Goal: Information Seeking & Learning: Check status

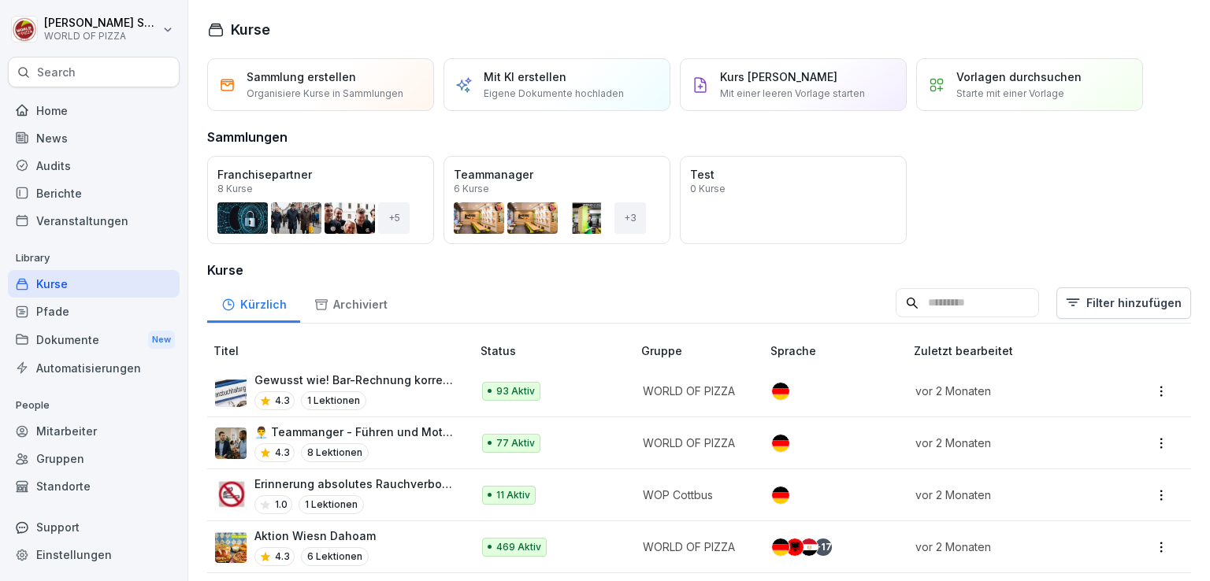
click at [81, 188] on div "Berichte" at bounding box center [94, 194] width 172 height 28
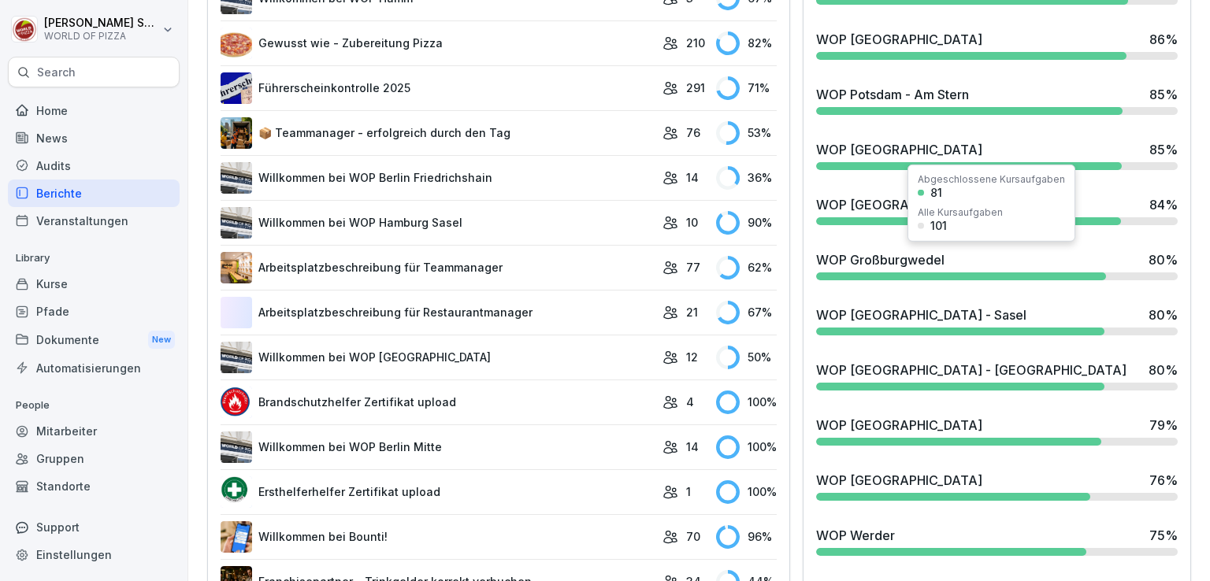
scroll to position [993, 0]
click at [915, 218] on div "Abgeschlossene Kursaufgaben 81 Alle Kursaufgaben 101" at bounding box center [992, 203] width 168 height 77
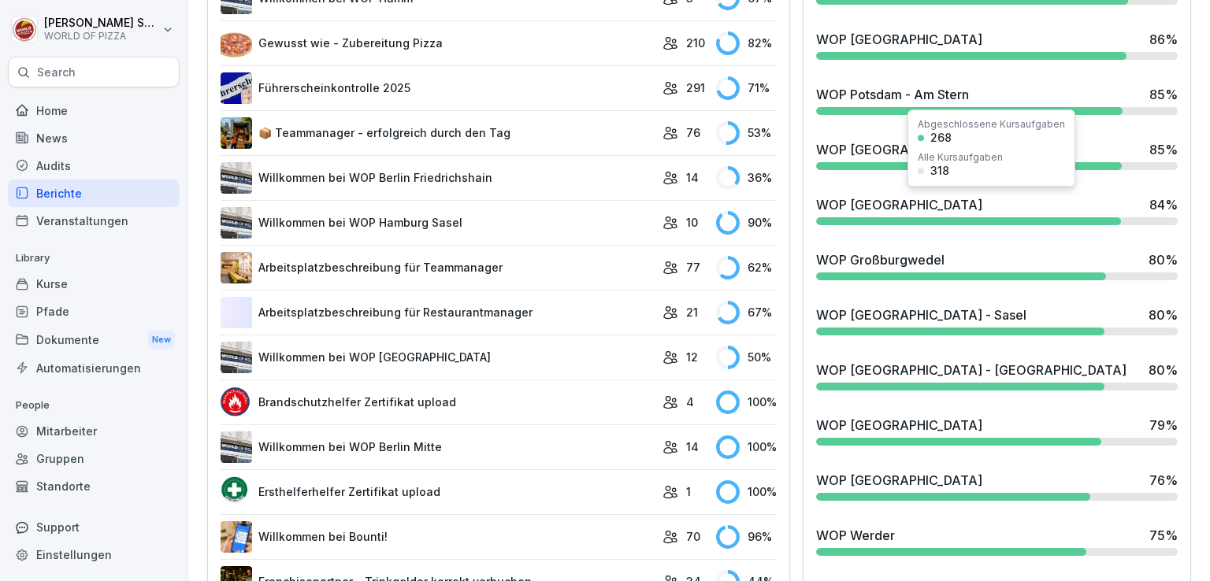
click at [861, 213] on div "WOP [GEOGRAPHIC_DATA] - Mitte 84 %" at bounding box center [997, 210] width 374 height 43
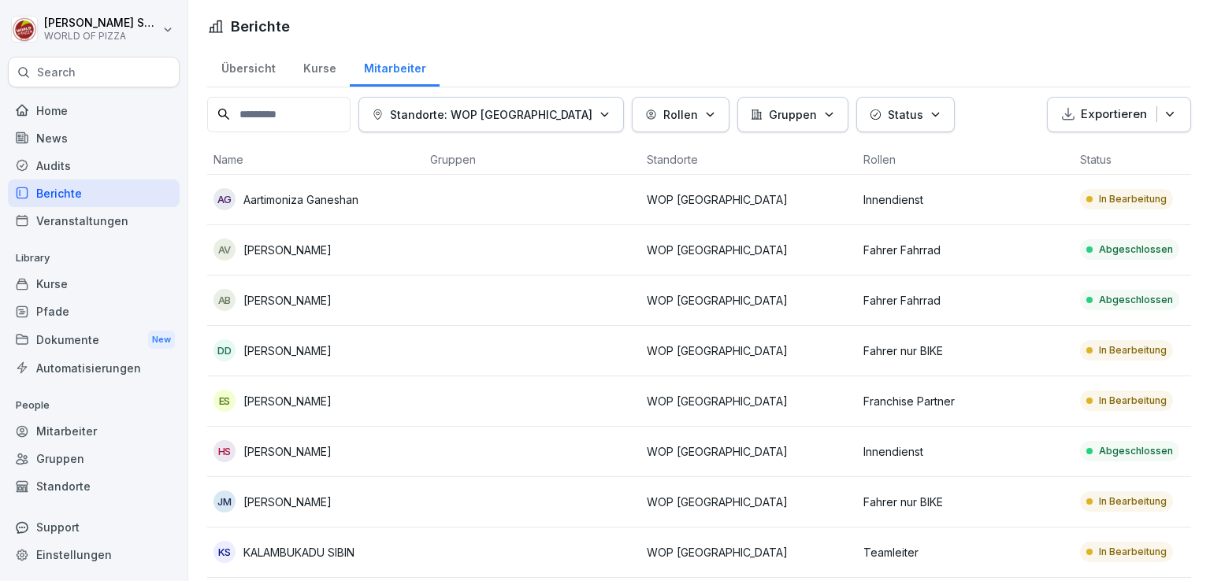
click at [555, 108] on p "Standorte: WOP [GEOGRAPHIC_DATA]" at bounding box center [491, 114] width 202 height 17
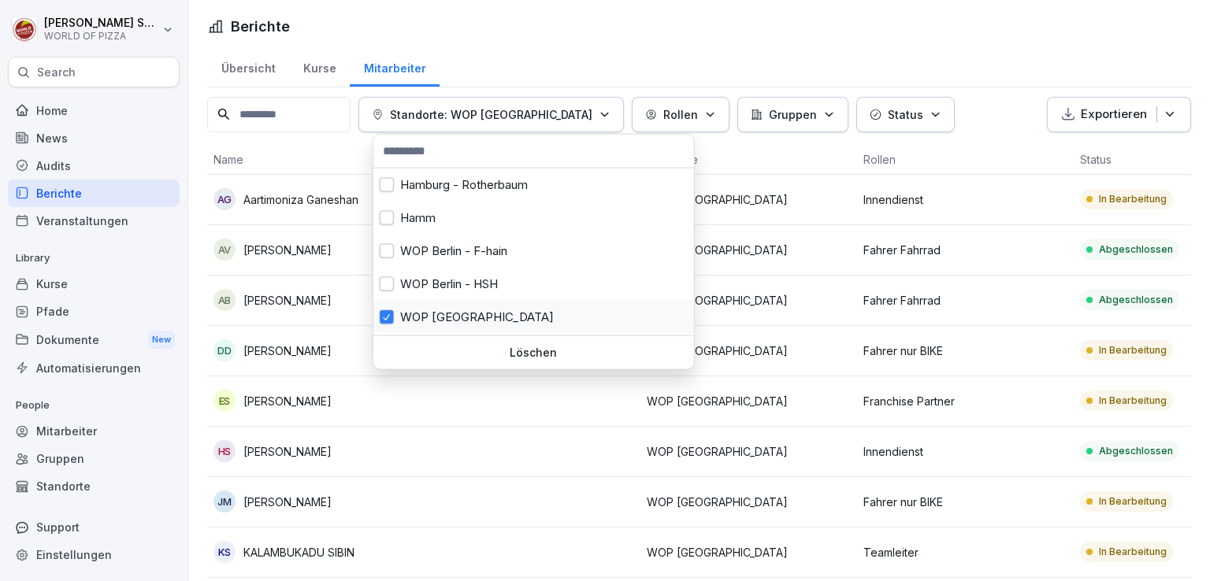
click at [447, 309] on div "WOP [GEOGRAPHIC_DATA]" at bounding box center [533, 317] width 321 height 33
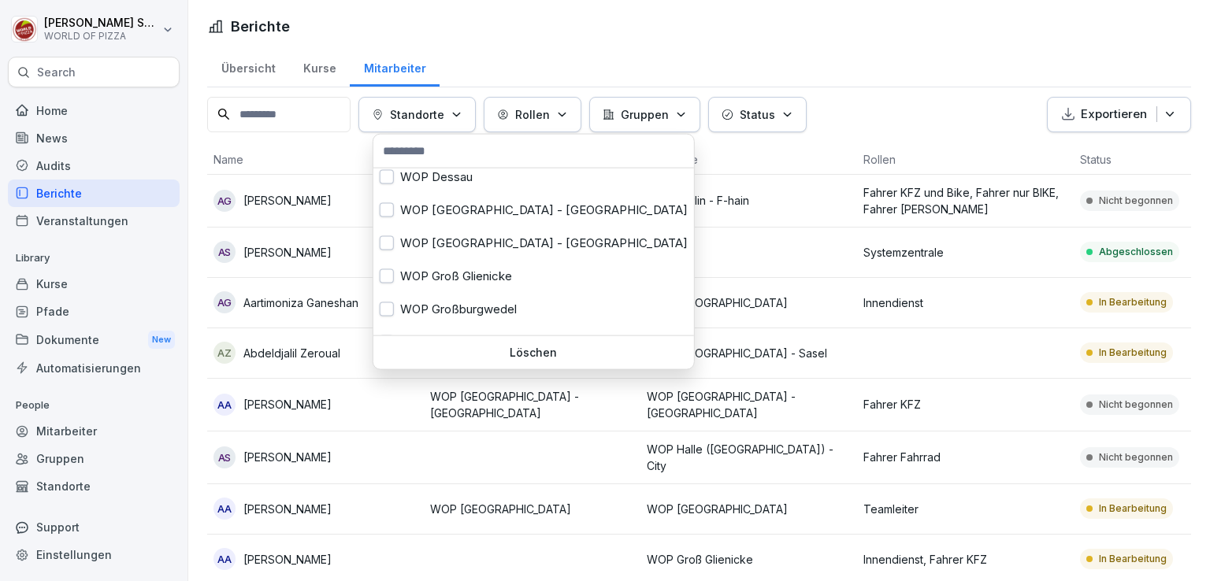
scroll to position [315, 0]
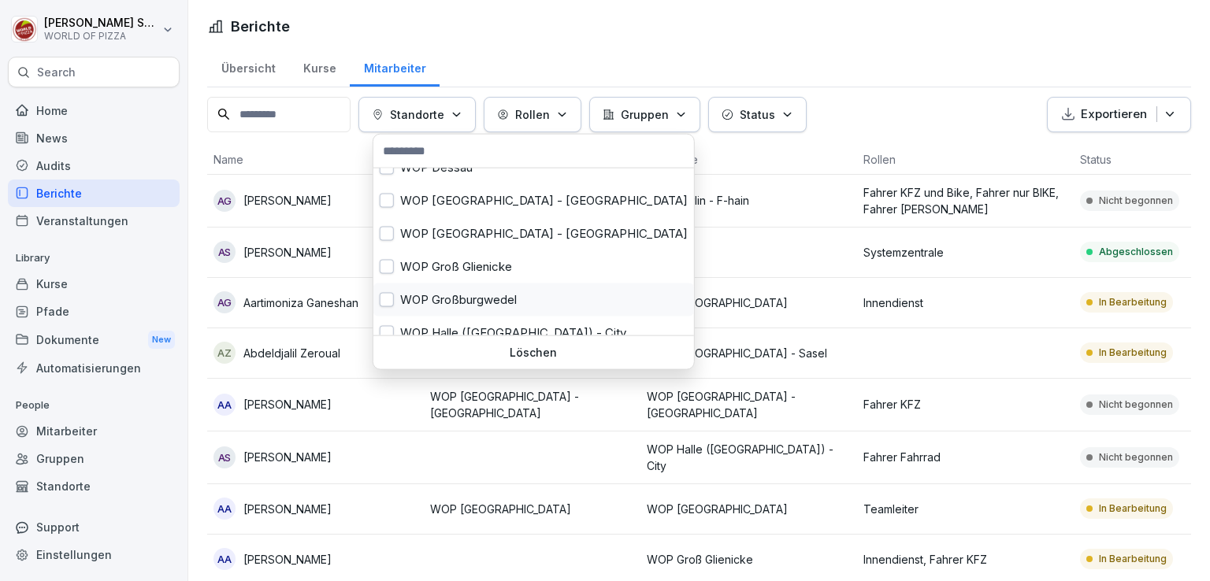
click at [382, 301] on button "button" at bounding box center [387, 300] width 14 height 14
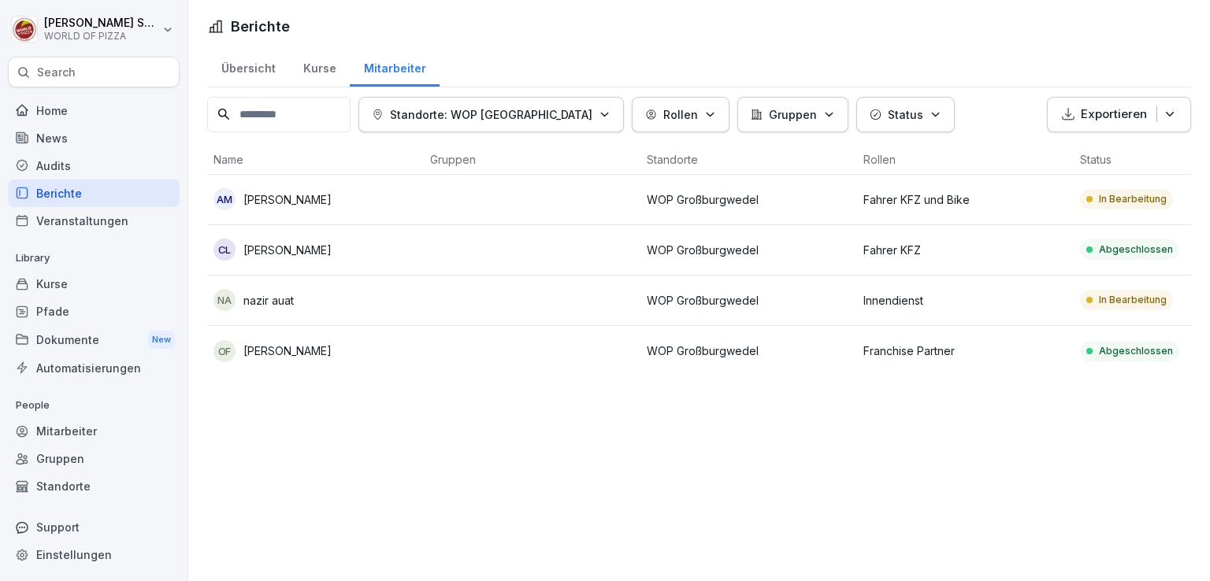
click at [626, 39] on html "[PERSON_NAME] WORLD OF PIZZA Search Home News Audits Berichte Veranstaltungen L…" at bounding box center [605, 290] width 1210 height 581
click at [578, 194] on td at bounding box center [532, 200] width 217 height 50
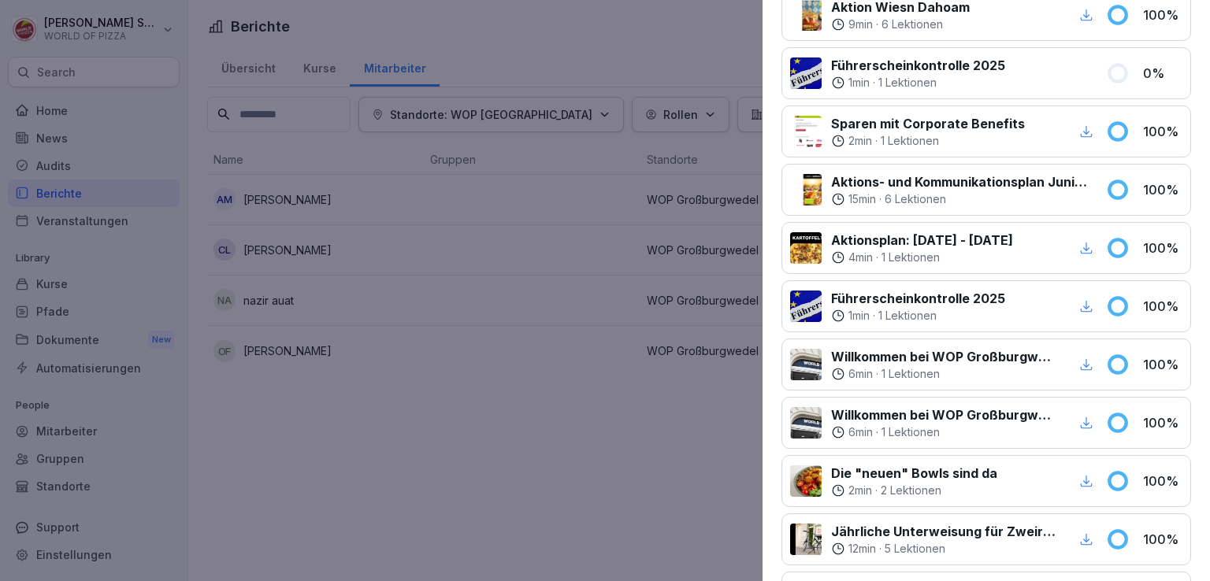
scroll to position [91, 0]
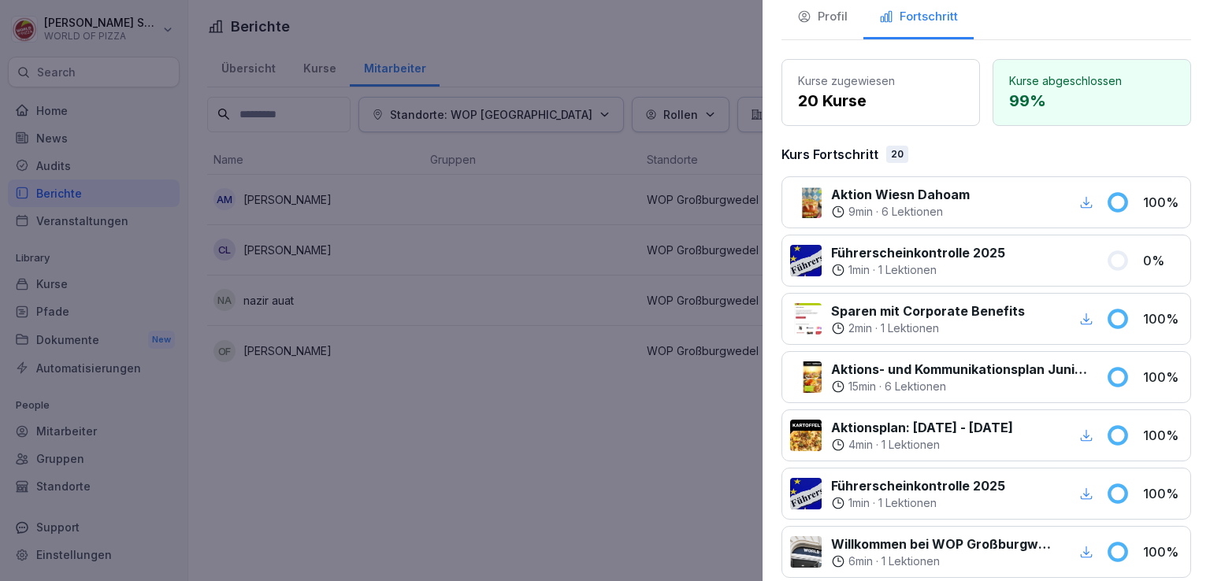
click at [659, 35] on div at bounding box center [605, 290] width 1210 height 581
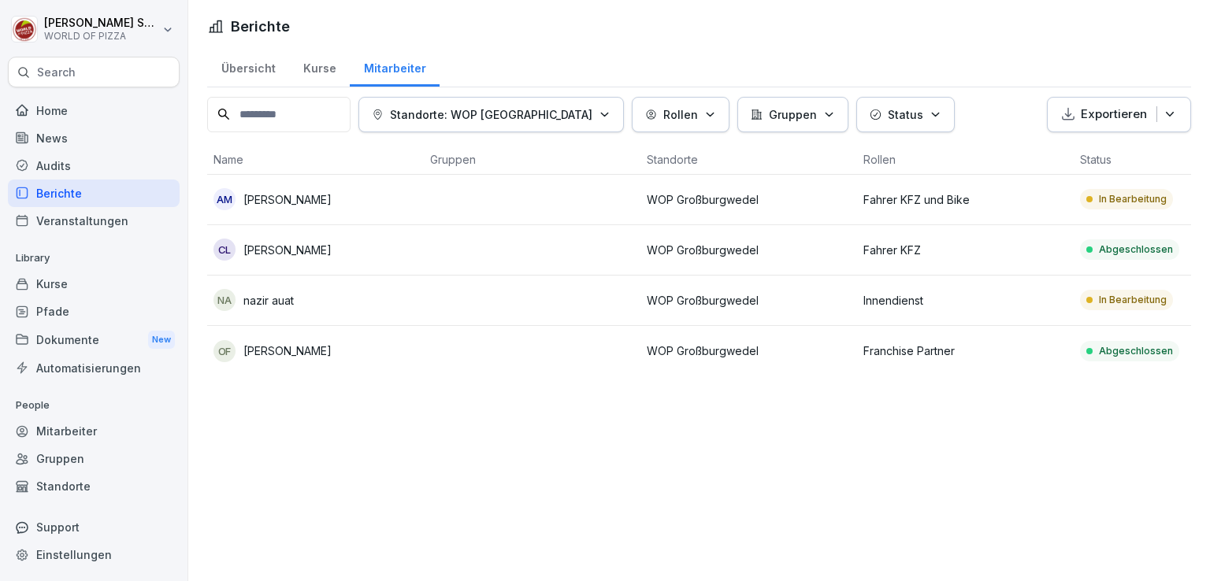
click at [348, 303] on div "na nazir auat" at bounding box center [316, 300] width 204 height 22
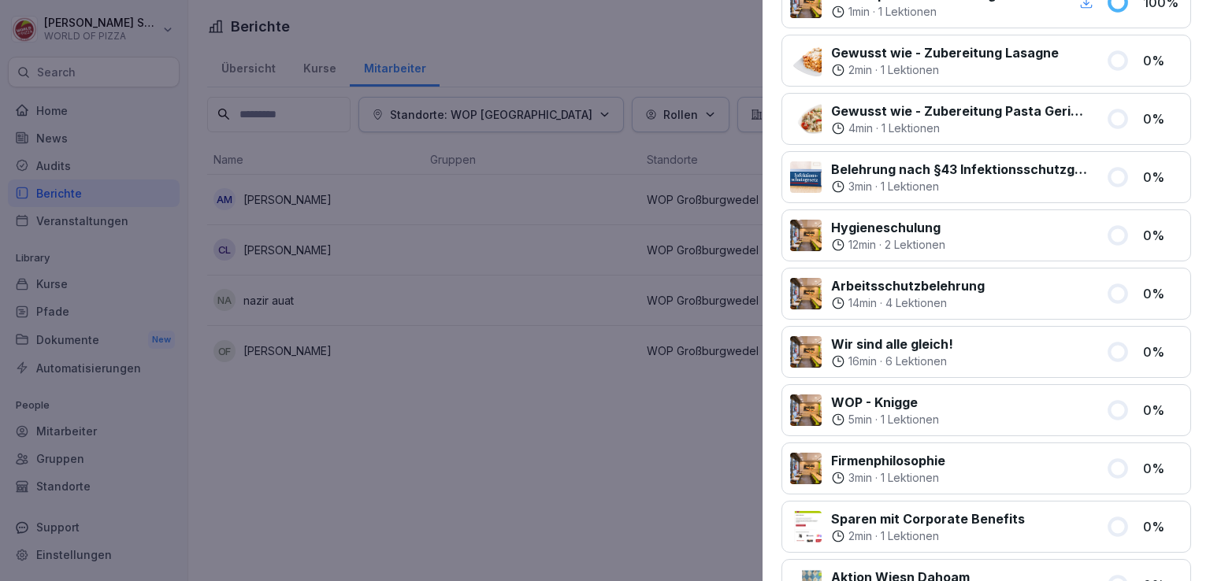
scroll to position [821, 0]
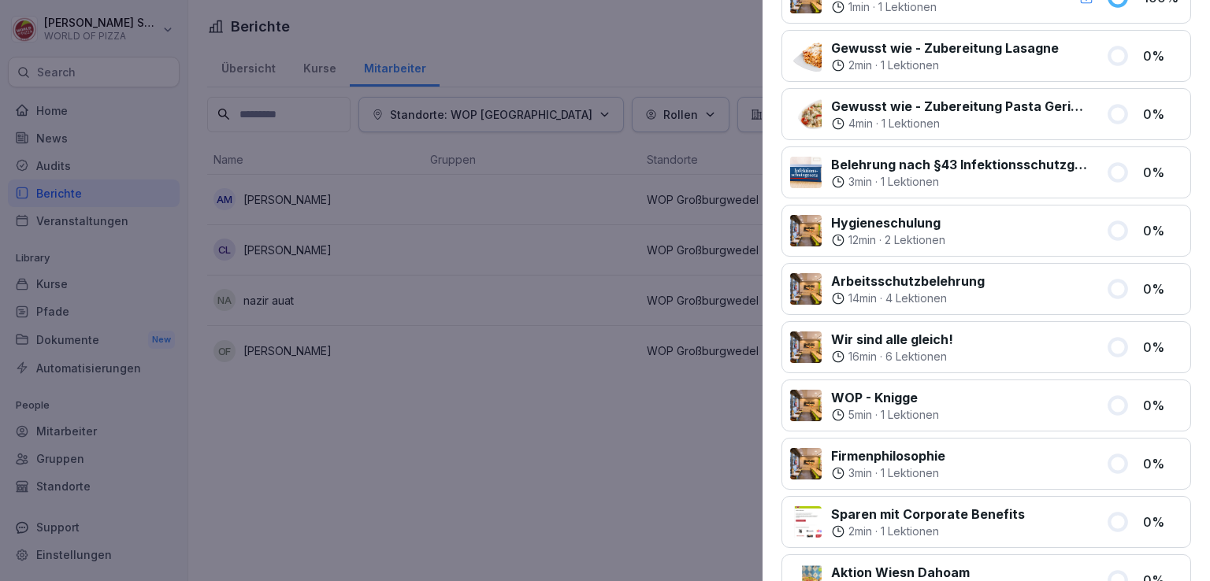
click at [631, 482] on div at bounding box center [605, 290] width 1210 height 581
